Goal: Transaction & Acquisition: Download file/media

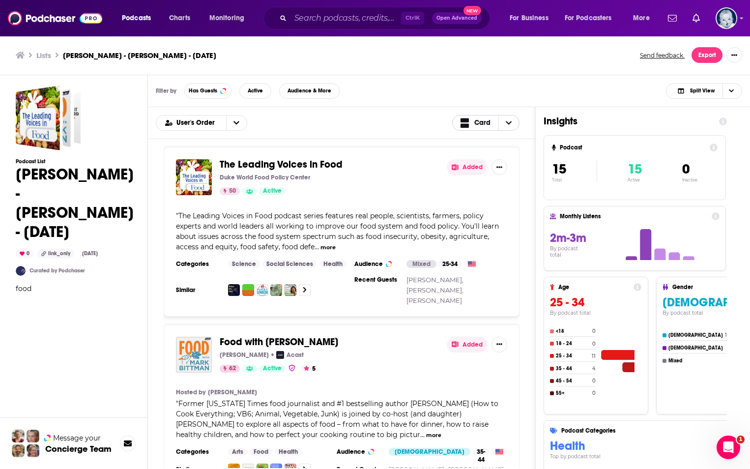
click at [435, 123] on span "Choose View" at bounding box center [509, 123] width 21 height 15
click at [435, 51] on button "Export" at bounding box center [707, 55] width 31 height 16
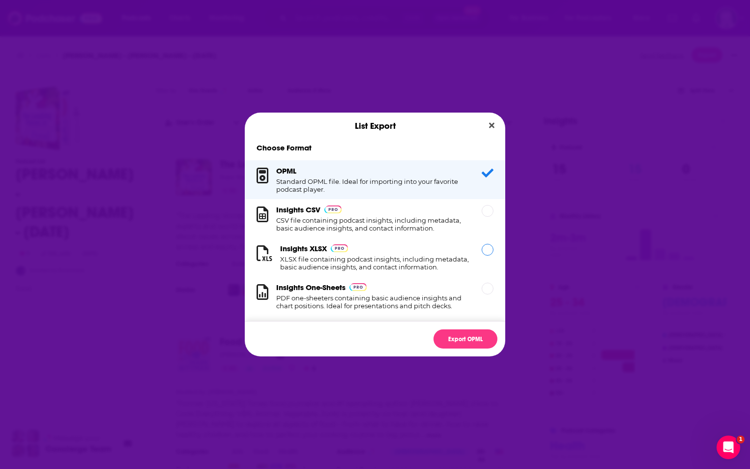
scroll to position [16, 0]
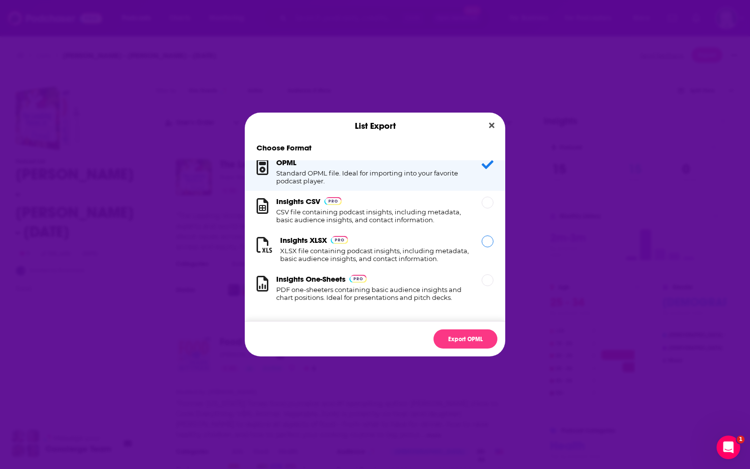
click at [385, 247] on h1 "XLSX file containing podcast insights, including metadata, basic audience insig…" at bounding box center [375, 255] width 190 height 16
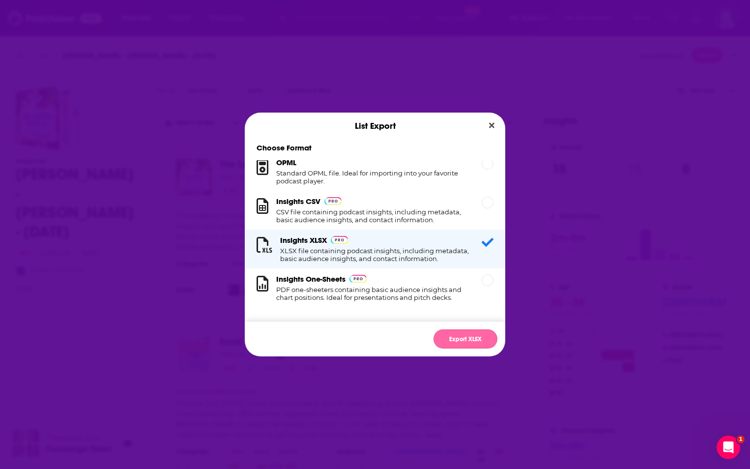
click at [435, 331] on button "Export XLSX" at bounding box center [466, 338] width 64 height 19
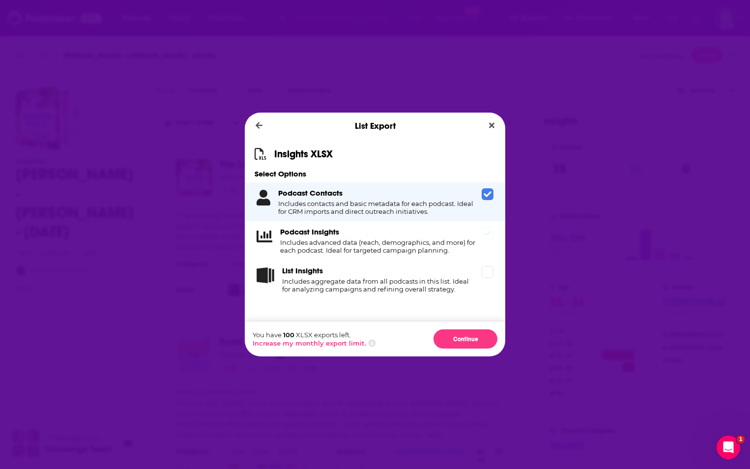
click at [435, 247] on h4 "Includes advanced data (reach, demographics, and more) for each podcast. Ideal …" at bounding box center [379, 247] width 198 height 16
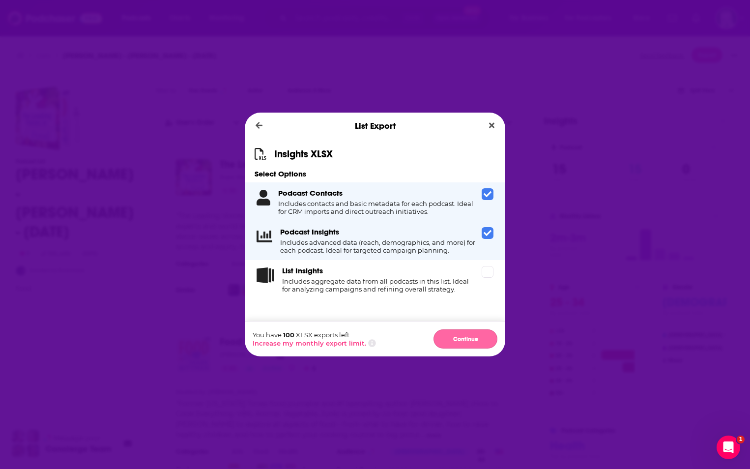
click at [435, 331] on button "Continue" at bounding box center [466, 338] width 64 height 19
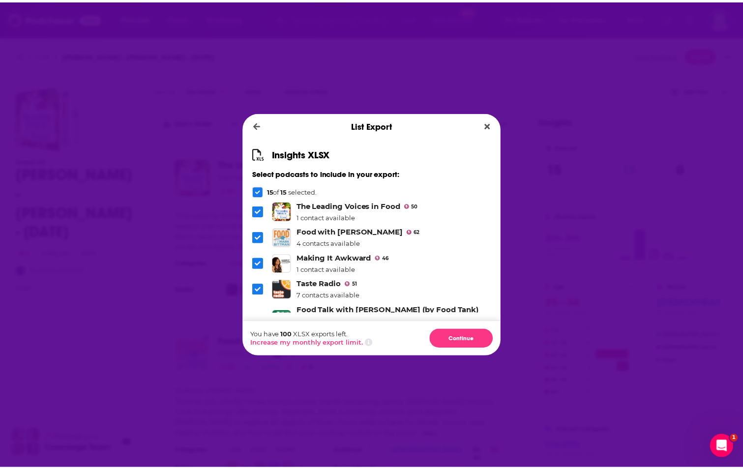
scroll to position [299, 0]
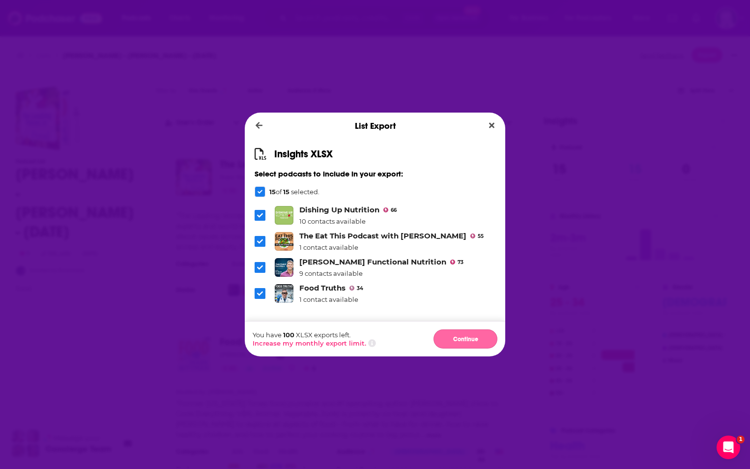
click at [435, 331] on button "Continue" at bounding box center [466, 338] width 64 height 19
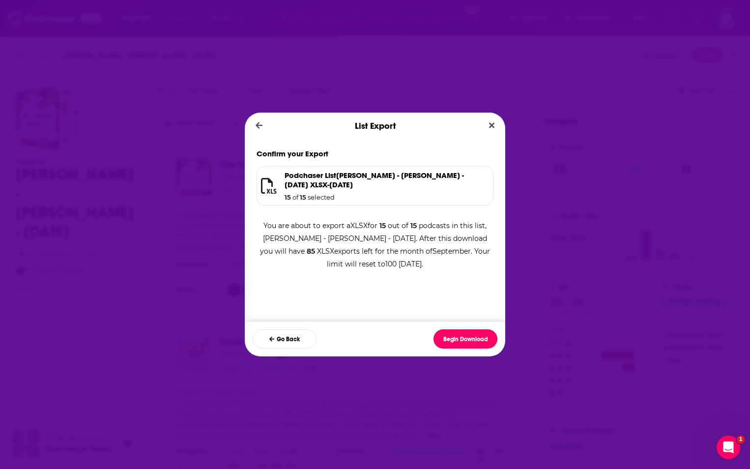
click at [435, 331] on button "Begin Download" at bounding box center [466, 338] width 64 height 19
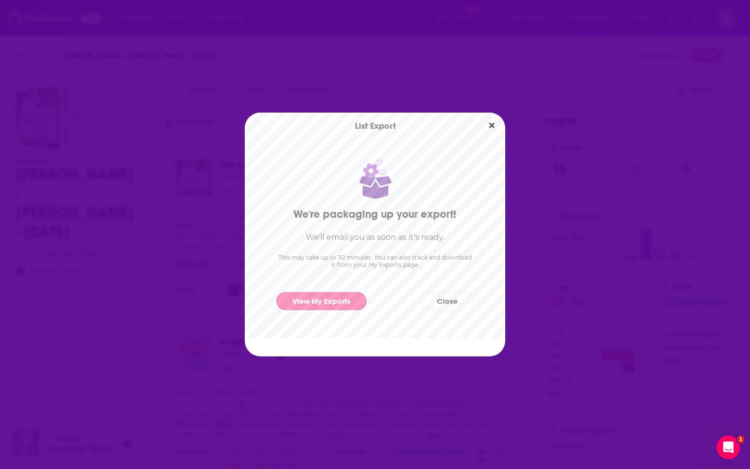
click at [312, 297] on link "View My Exports" at bounding box center [321, 301] width 90 height 18
